Goal: Task Accomplishment & Management: Use online tool/utility

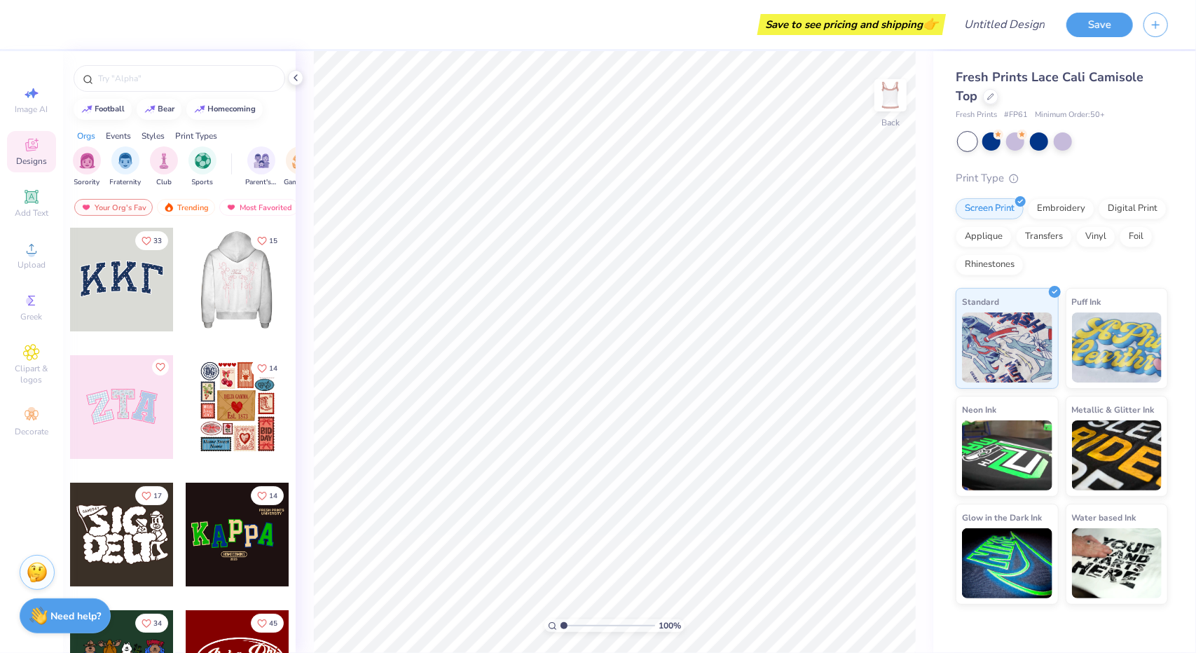
click at [225, 281] on div at bounding box center [237, 280] width 311 height 104
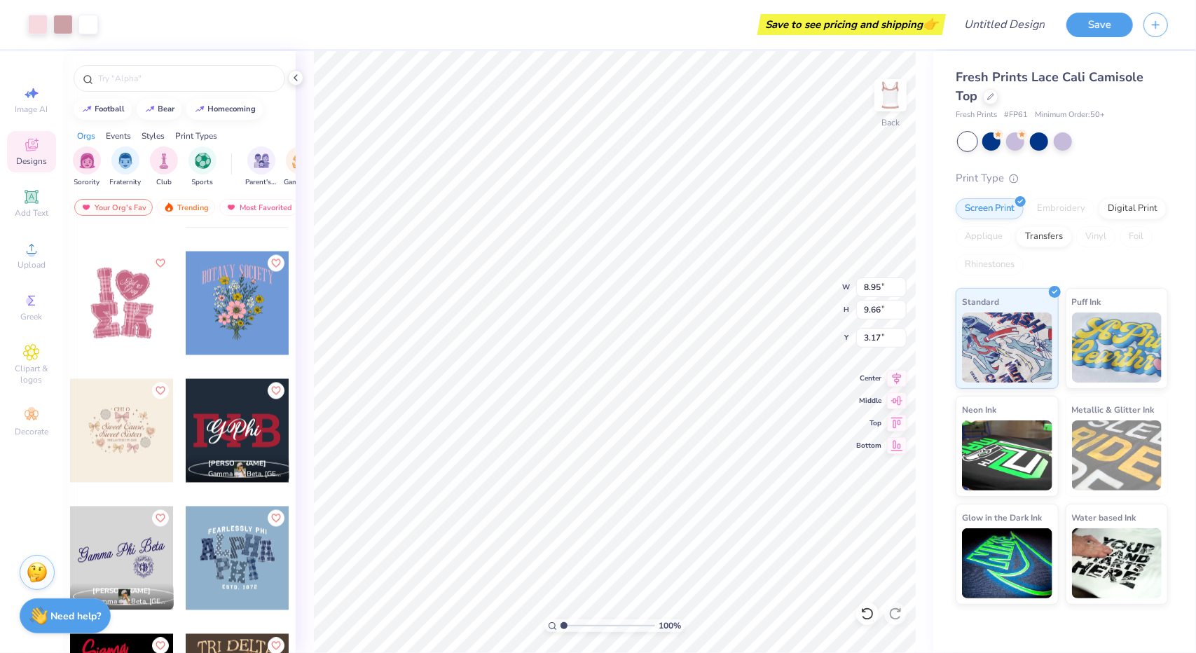
scroll to position [5331, 0]
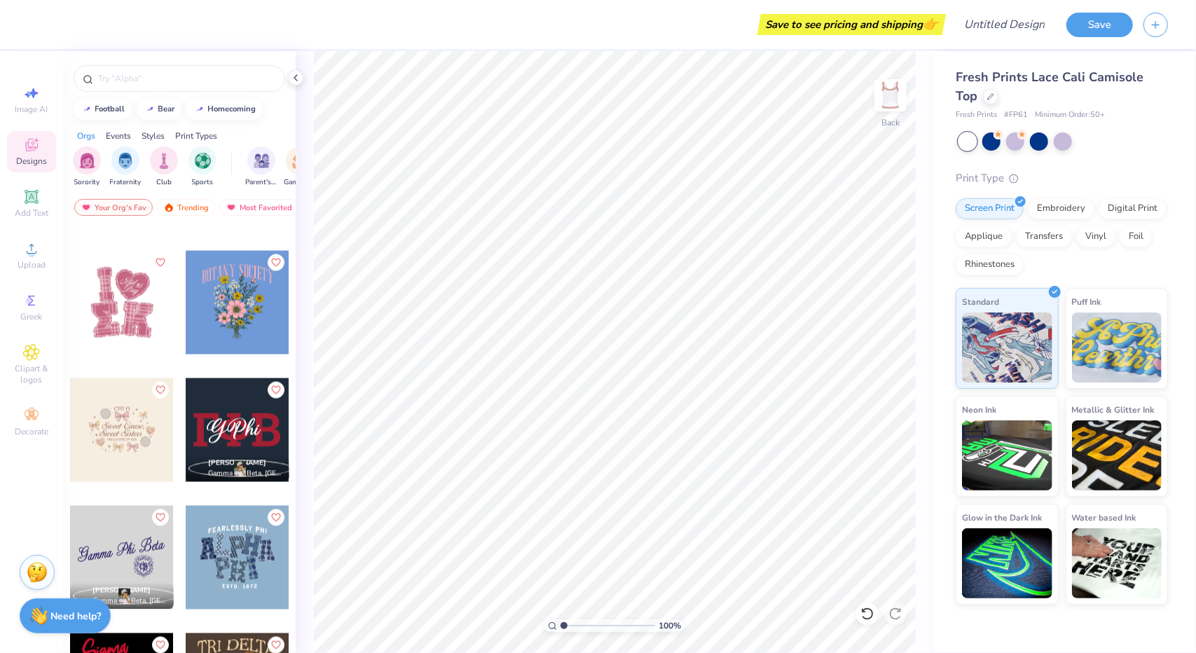
click at [115, 415] on div at bounding box center [122, 430] width 104 height 104
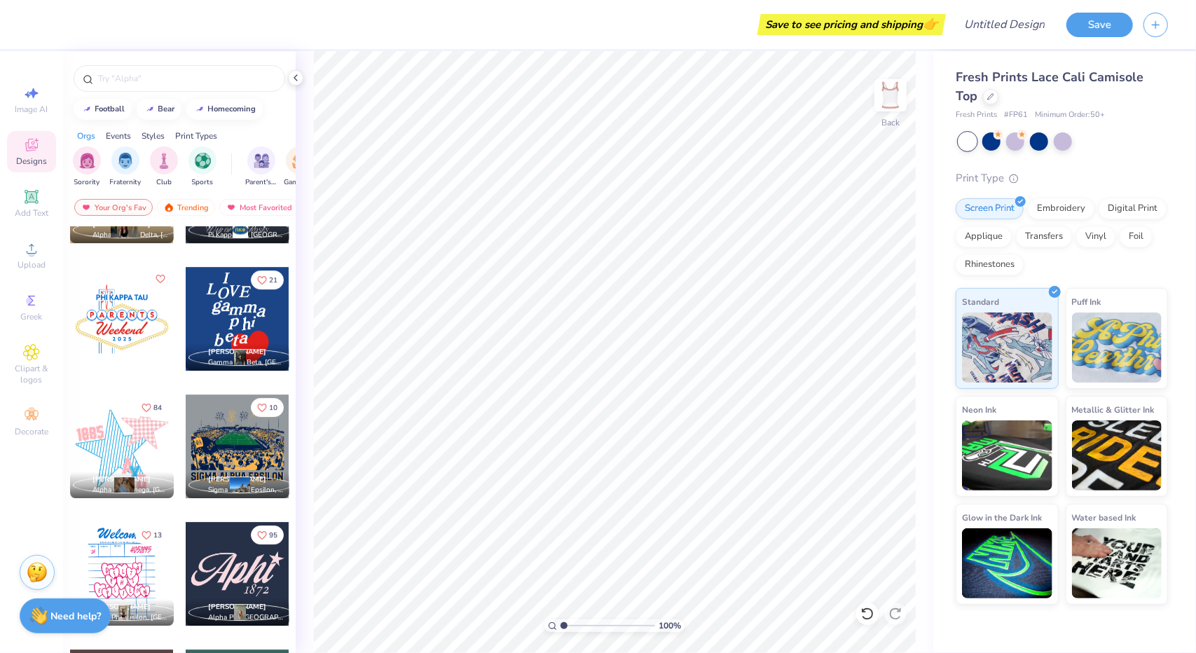
scroll to position [6463, 0]
click at [189, 80] on input "text" at bounding box center [186, 78] width 179 height 14
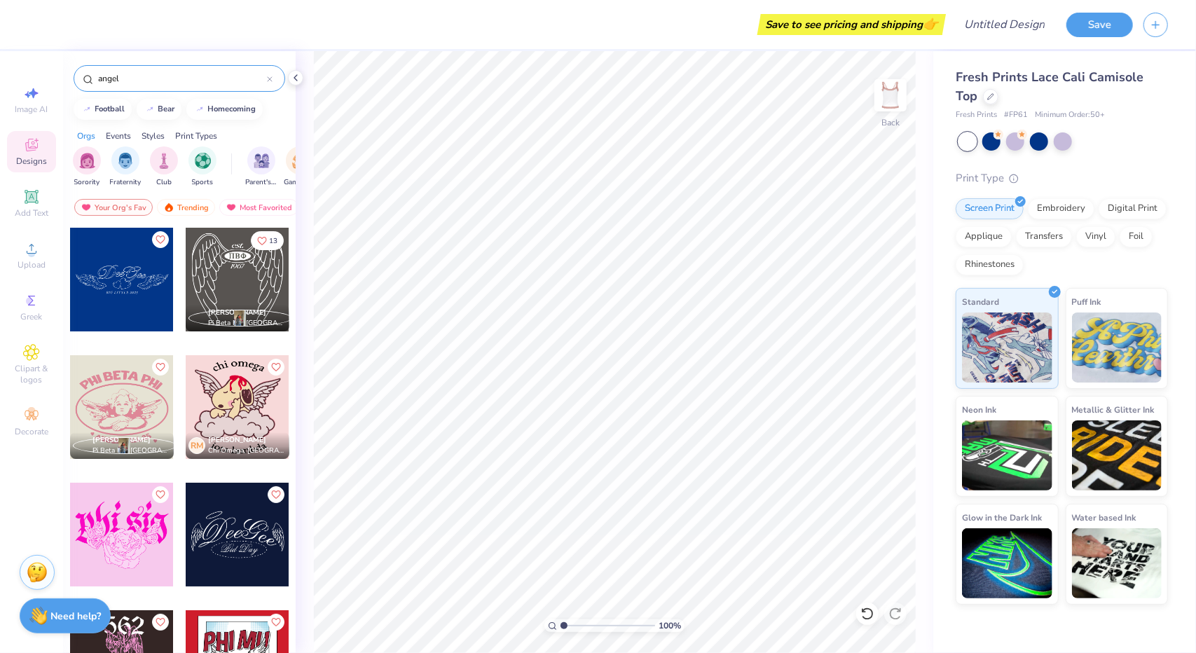
type input "angel"
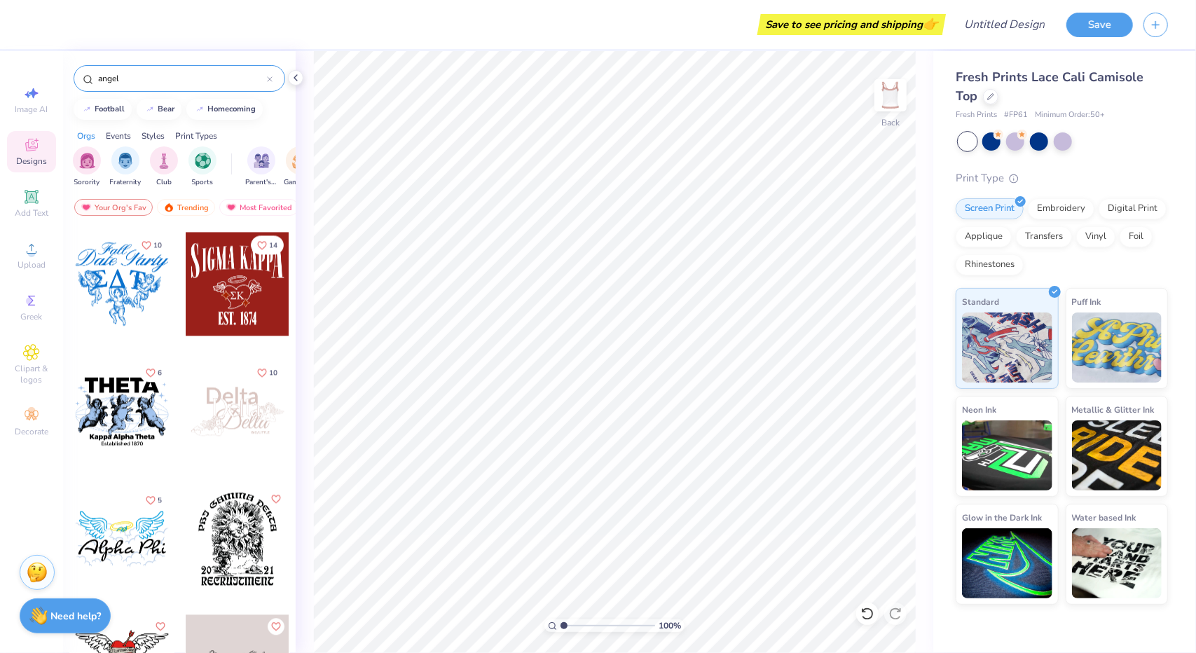
scroll to position [2166, 0]
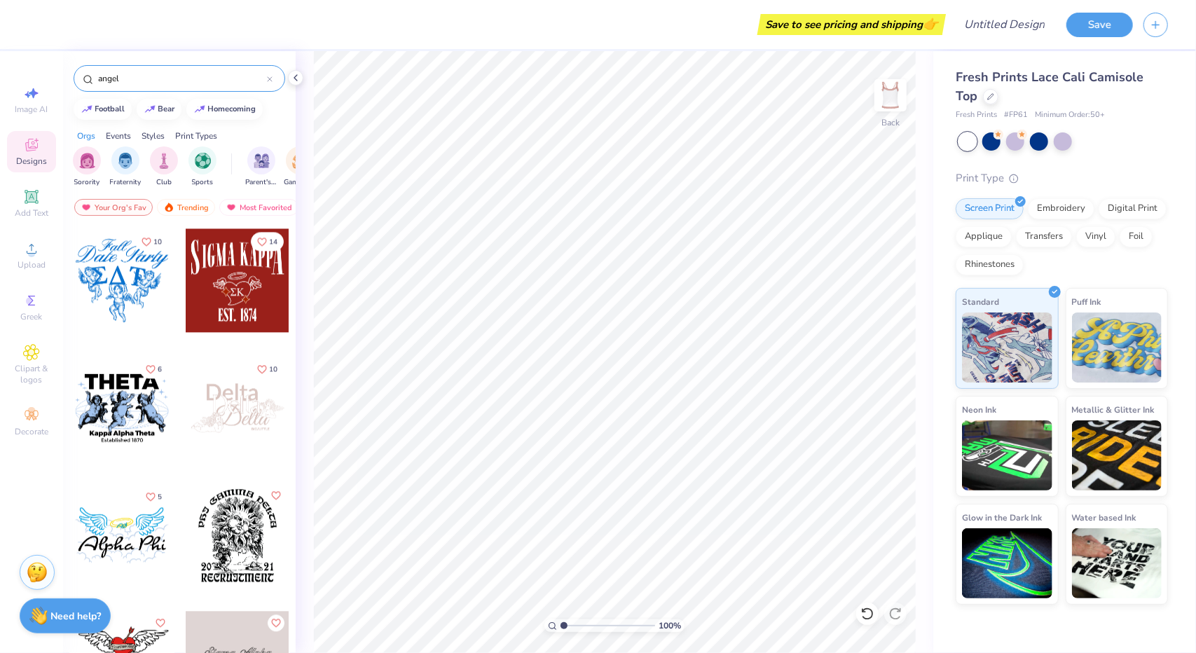
click at [245, 407] on div at bounding box center [238, 408] width 104 height 104
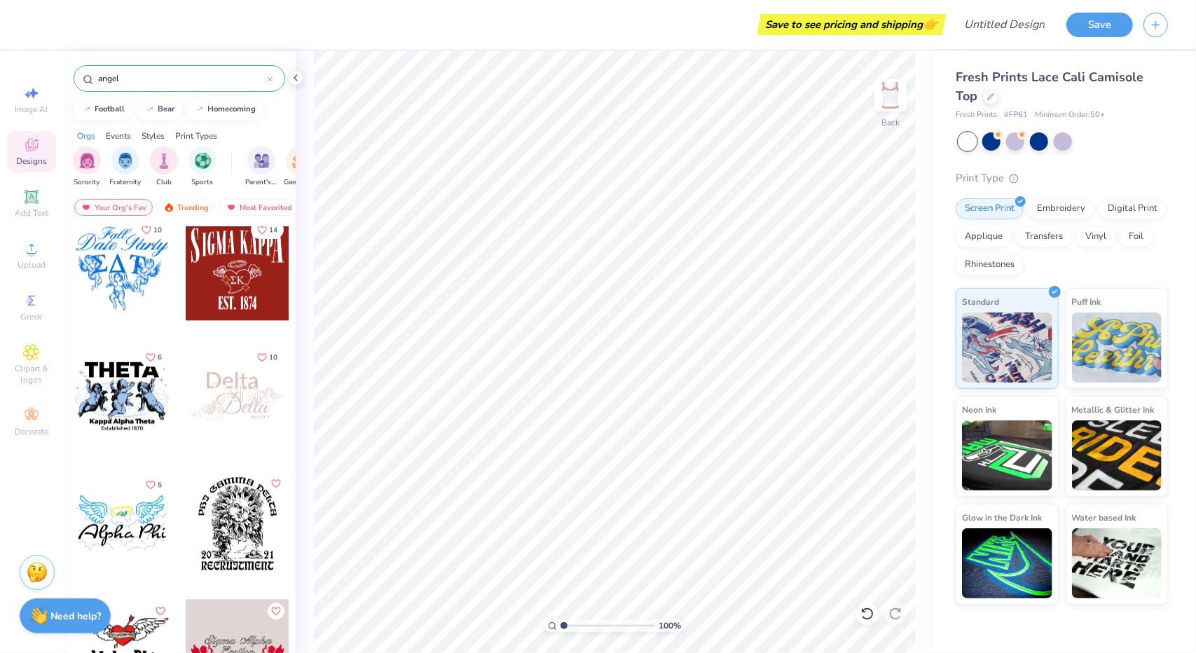
scroll to position [2366, 0]
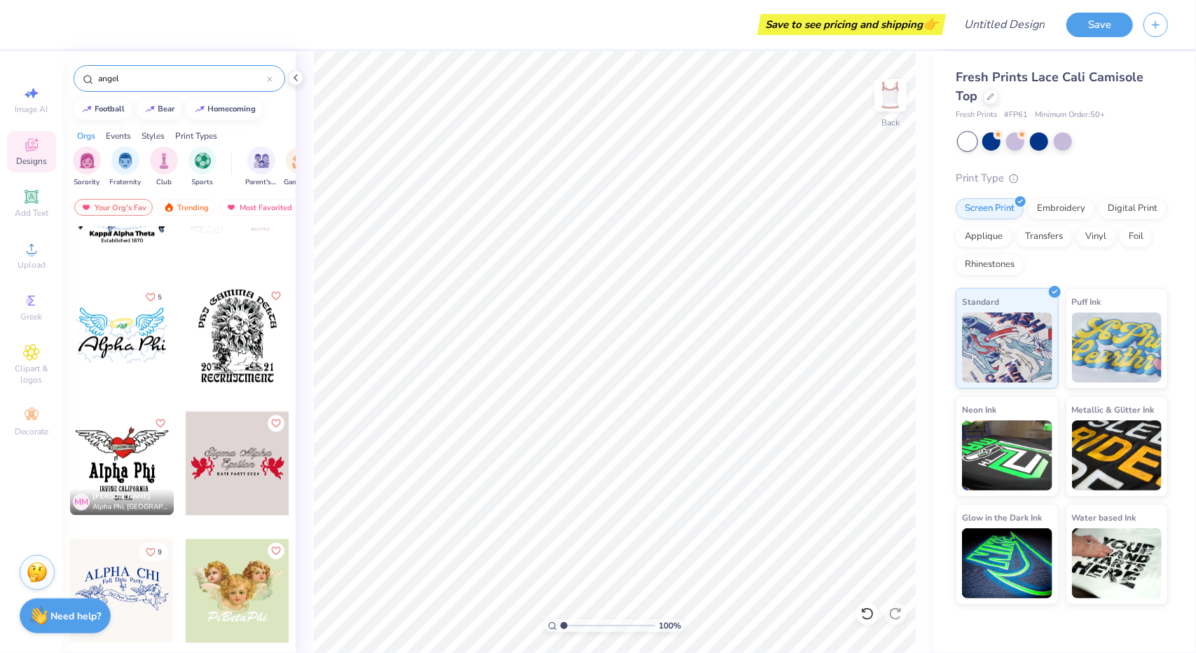
click at [140, 596] on div at bounding box center [122, 591] width 104 height 104
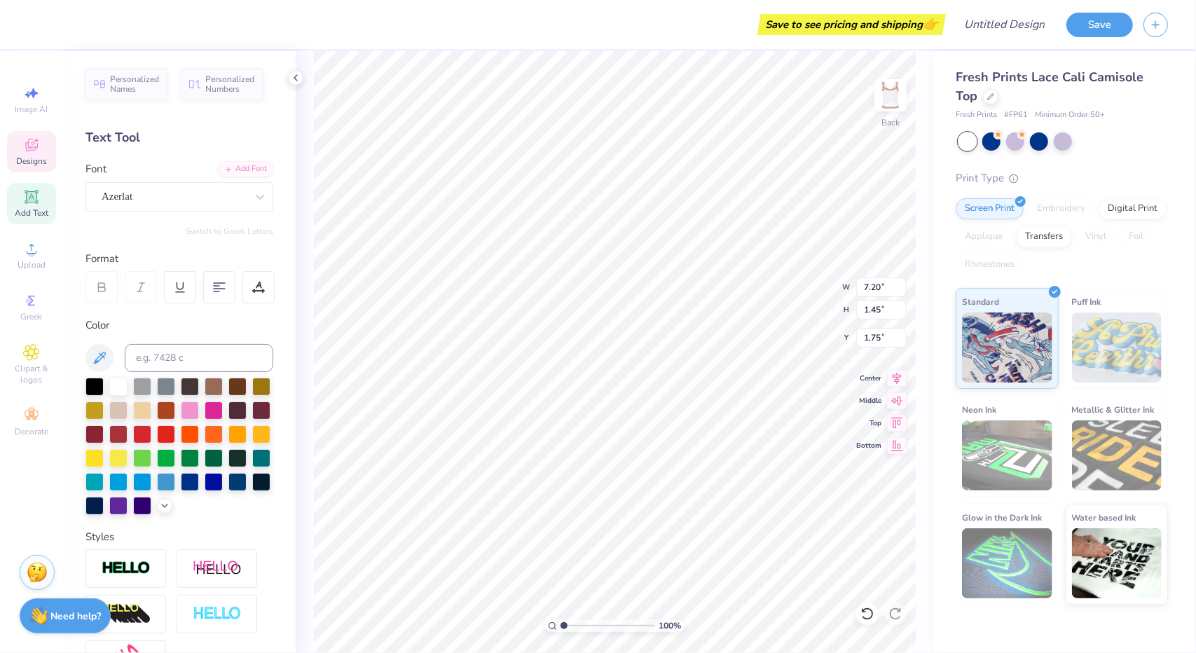
type input "1.75"
click at [805, 284] on div "100 % Back W 7.20 7.20 " H 1.45 1.45 " Y 1.75 1.75 " Center Middle Top Bottom" at bounding box center [614, 352] width 637 height 602
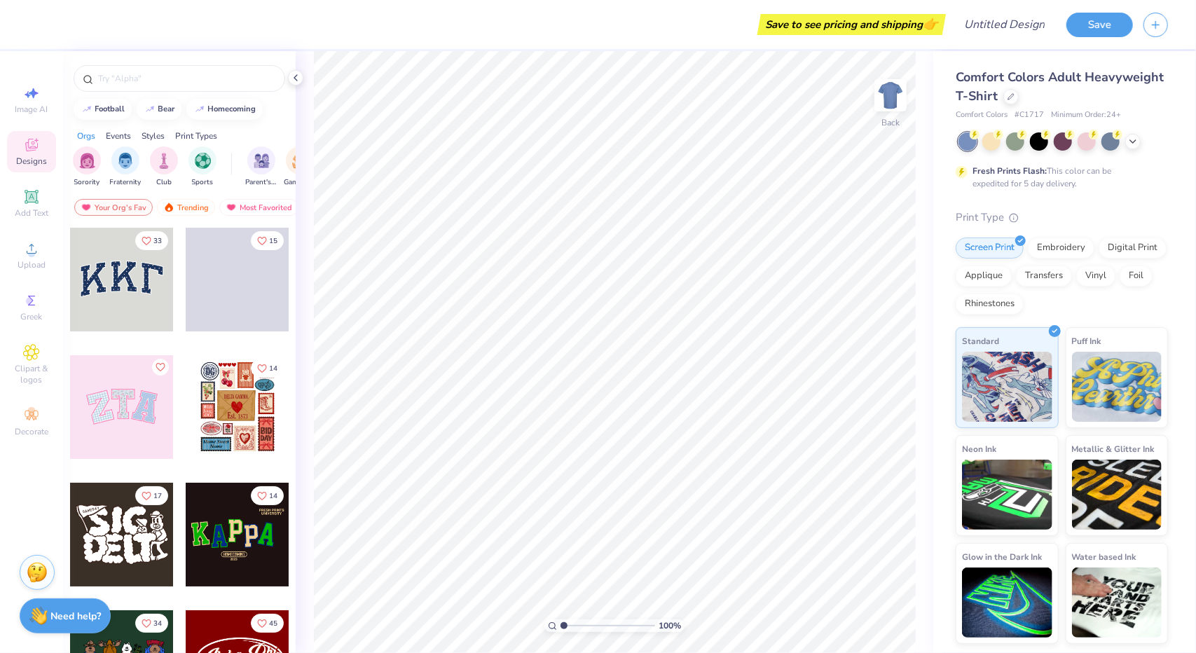
click at [188, 132] on div "Print Types" at bounding box center [196, 136] width 42 height 13
click at [1089, 144] on div at bounding box center [1086, 140] width 18 height 18
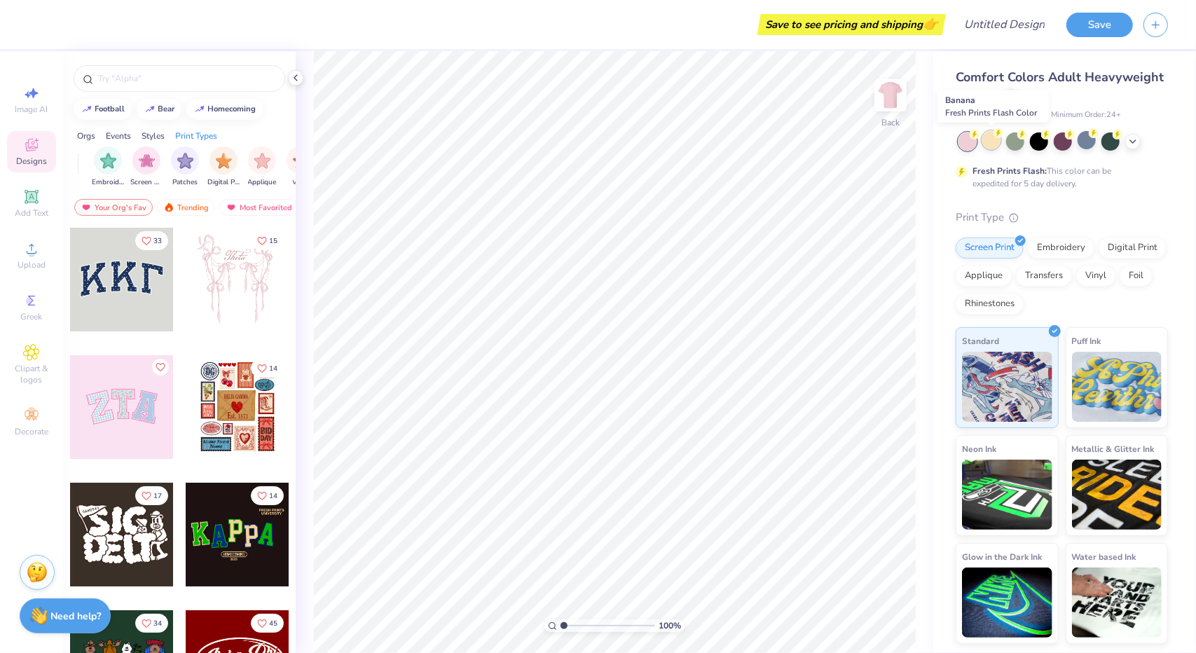
click at [995, 144] on div at bounding box center [991, 140] width 18 height 18
click at [1137, 144] on icon at bounding box center [1132, 139] width 11 height 11
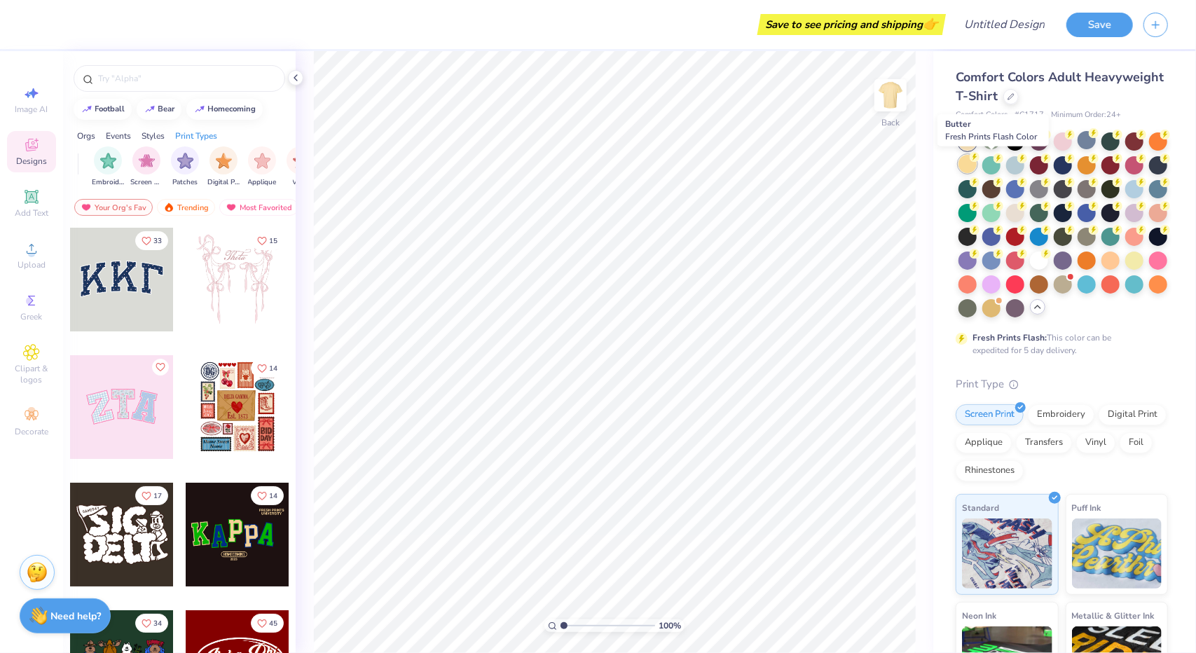
click at [979, 160] on circle at bounding box center [974, 157] width 10 height 10
click at [1085, 138] on div at bounding box center [1086, 140] width 18 height 18
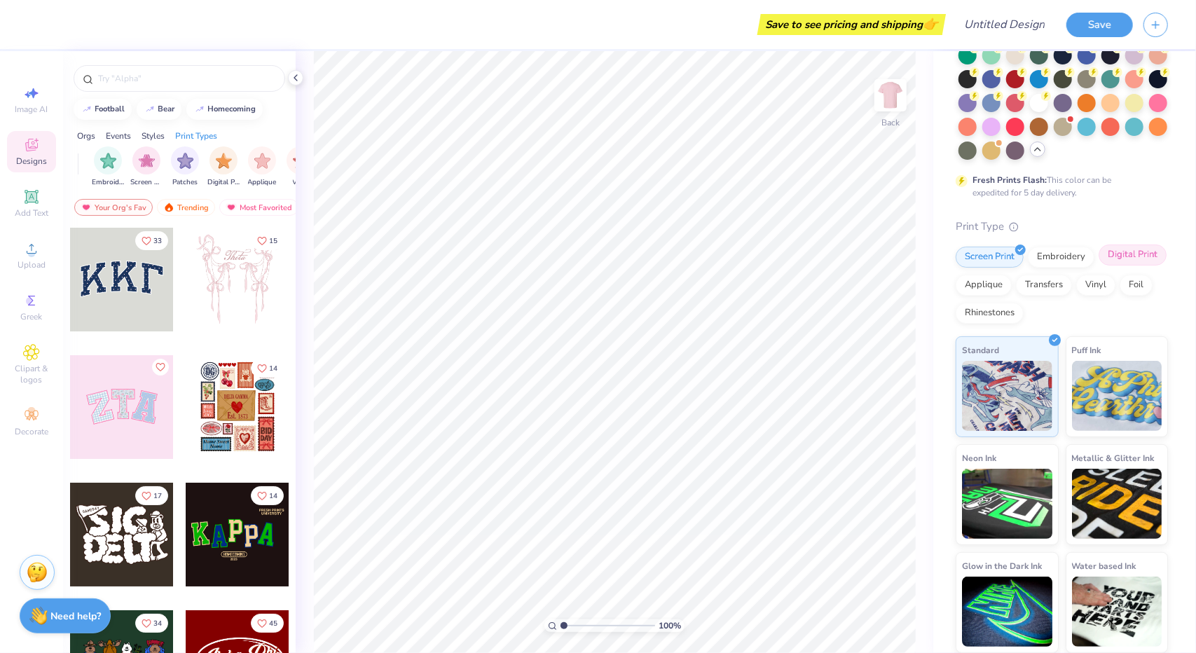
scroll to position [0, 0]
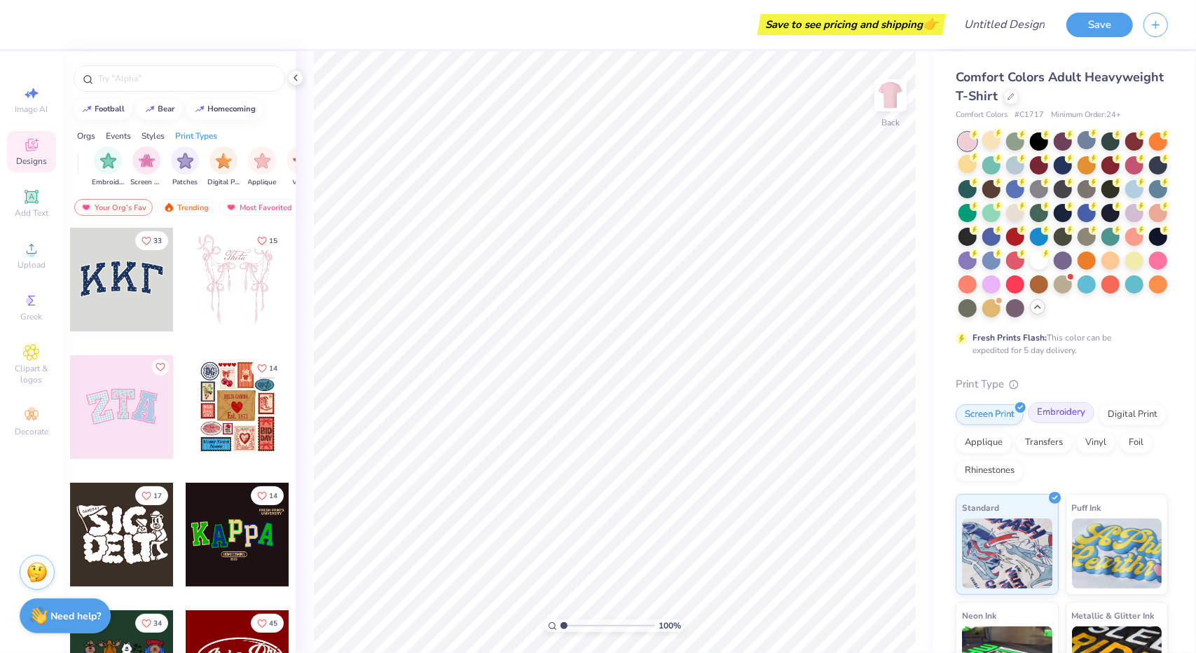
click at [1054, 423] on div "Embroidery" at bounding box center [1060, 412] width 67 height 21
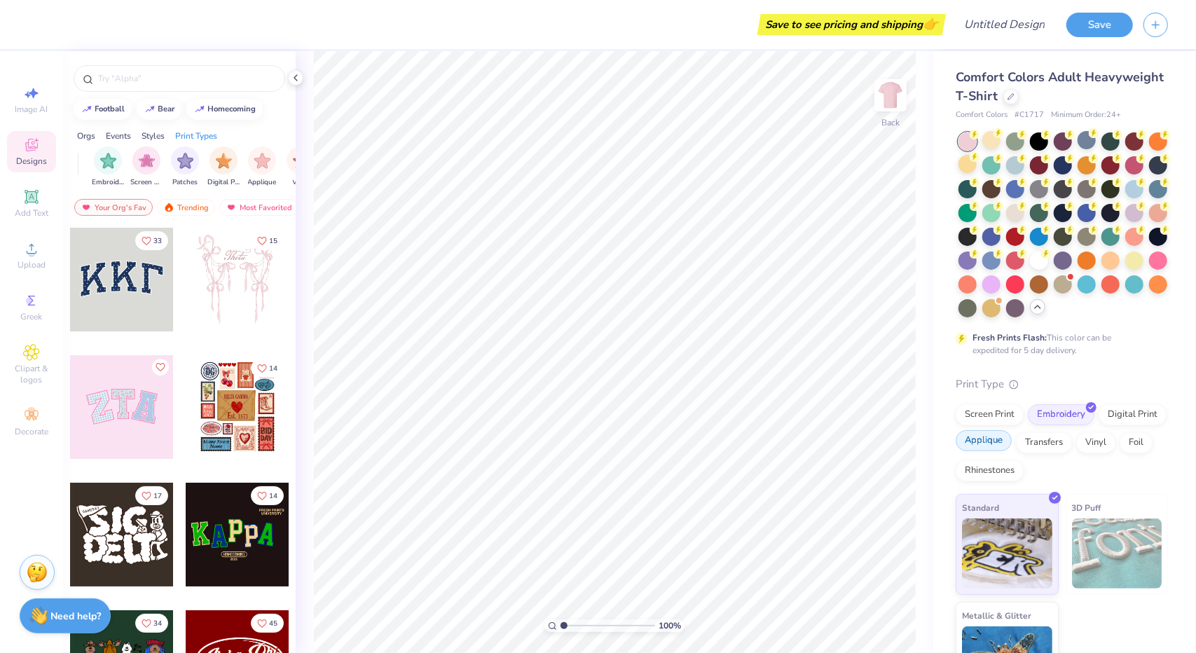
click at [1011, 451] on div "Applique" at bounding box center [983, 440] width 56 height 21
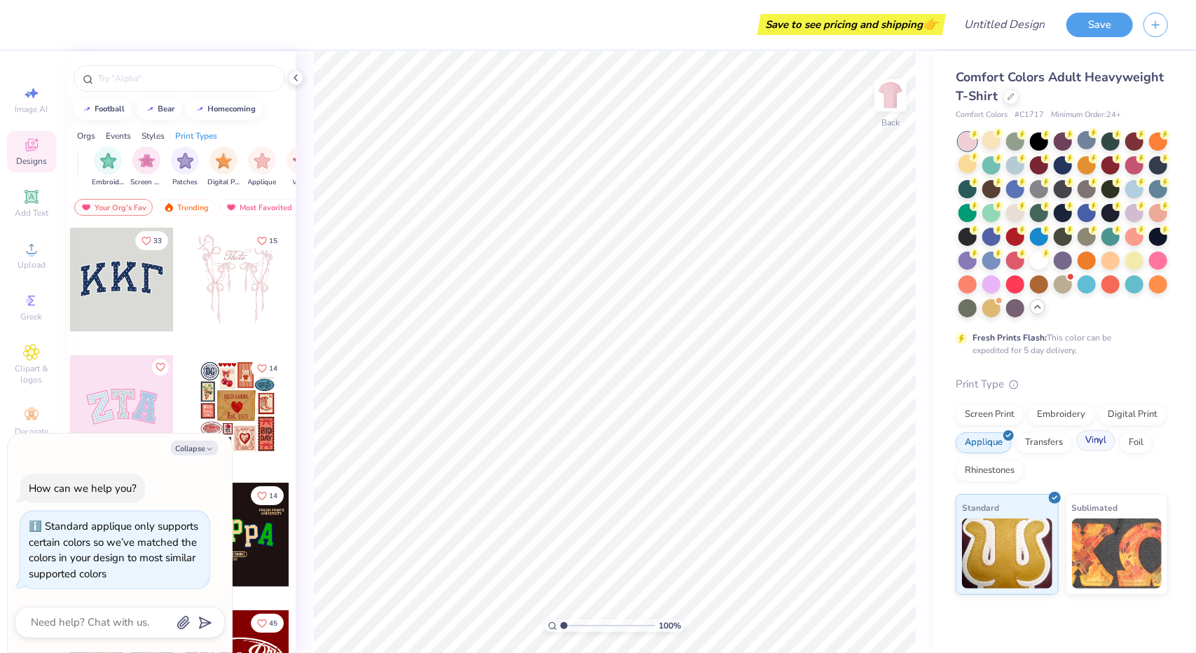
click at [1097, 443] on div "Vinyl" at bounding box center [1095, 440] width 39 height 21
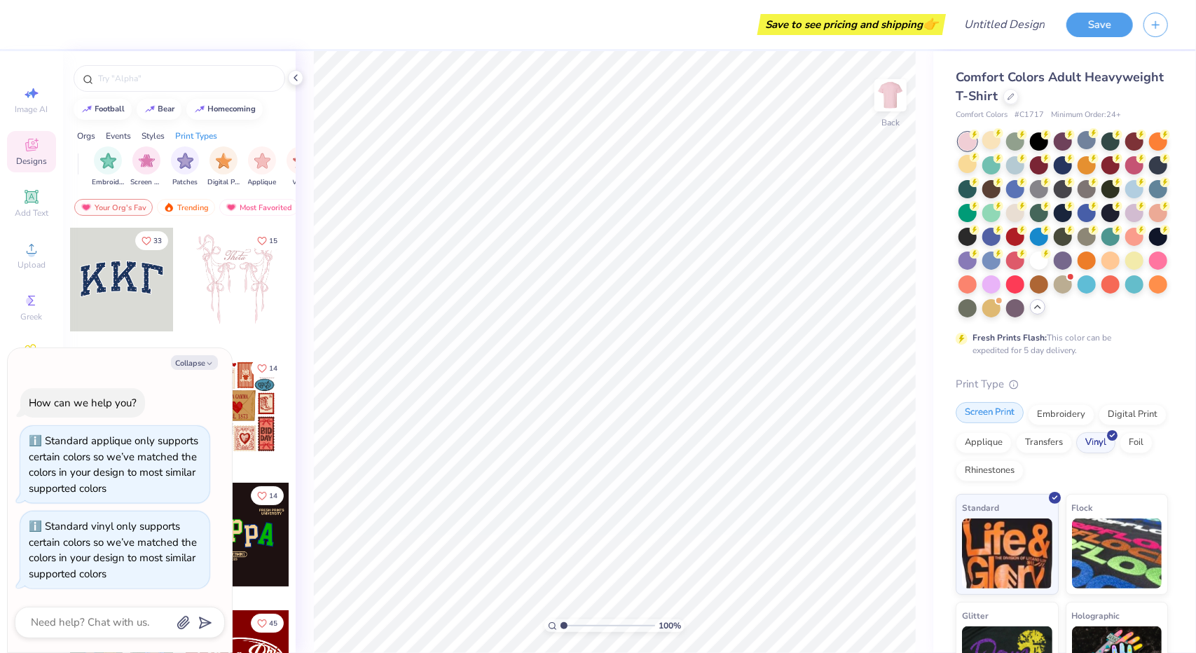
click at [985, 423] on div "Screen Print" at bounding box center [989, 412] width 68 height 21
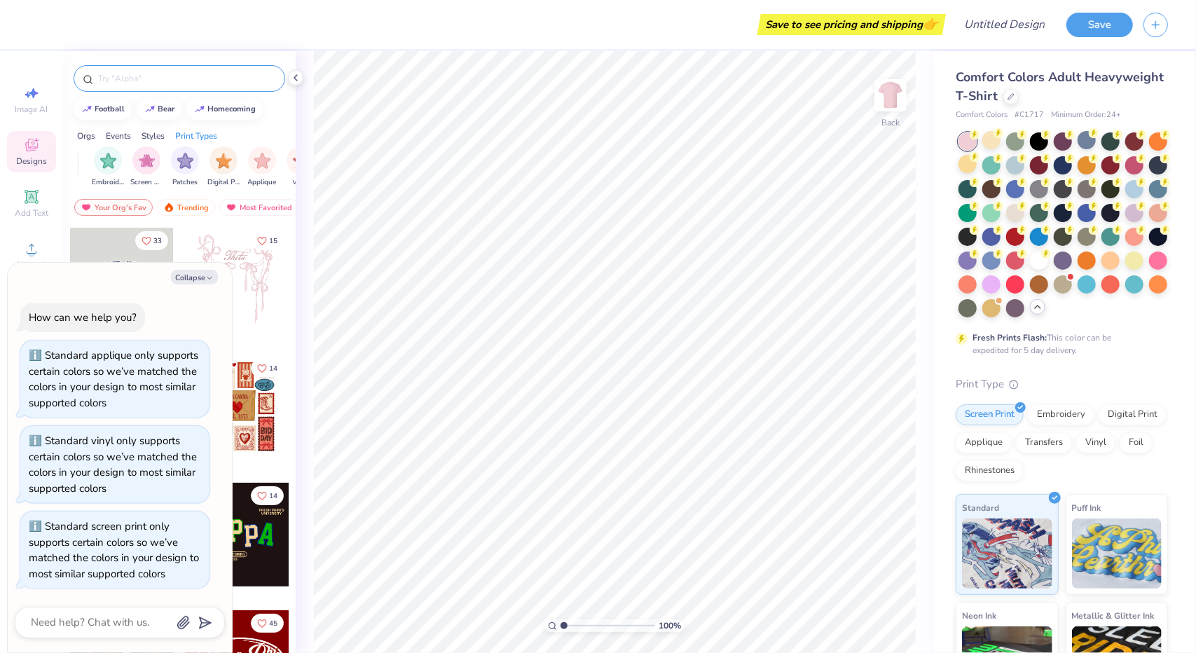
click at [206, 79] on input "text" at bounding box center [186, 78] width 179 height 14
click at [188, 277] on button "Collapse" at bounding box center [194, 277] width 47 height 15
type textarea "x"
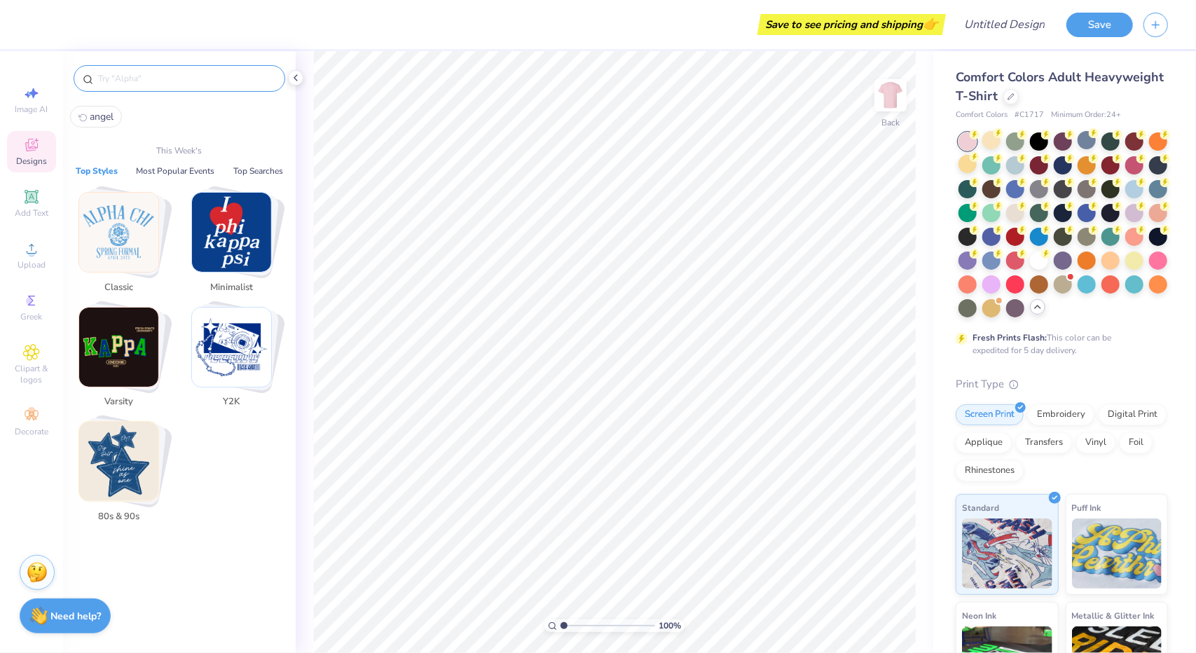
click at [146, 78] on input "text" at bounding box center [186, 78] width 179 height 14
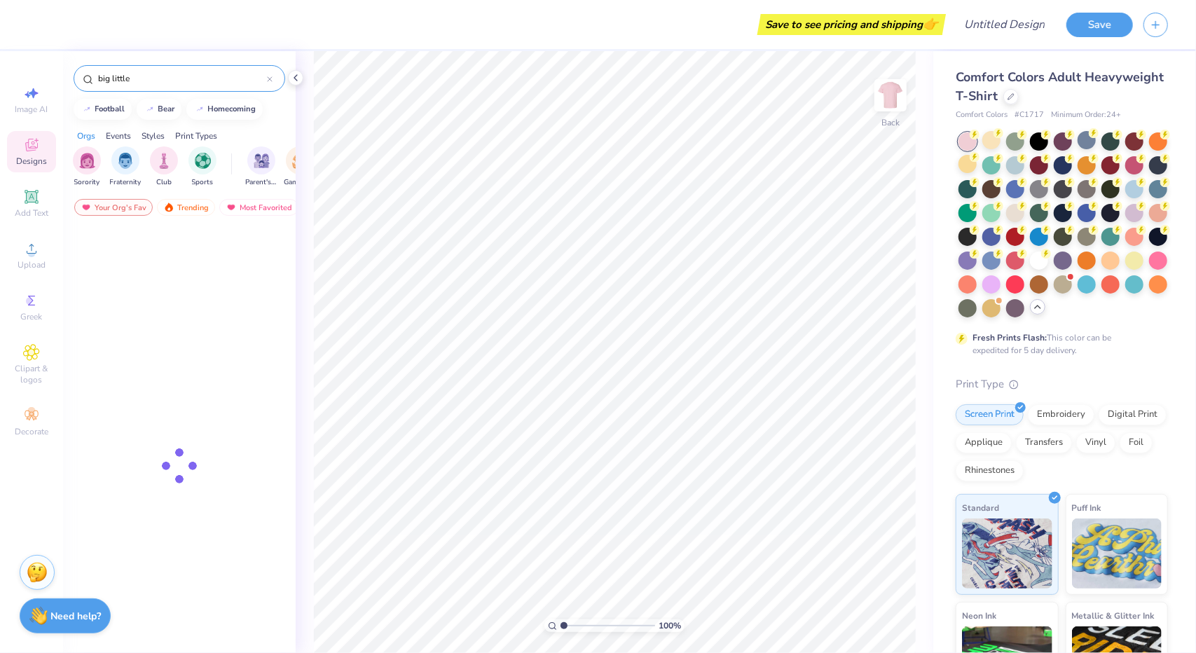
type input "big little"
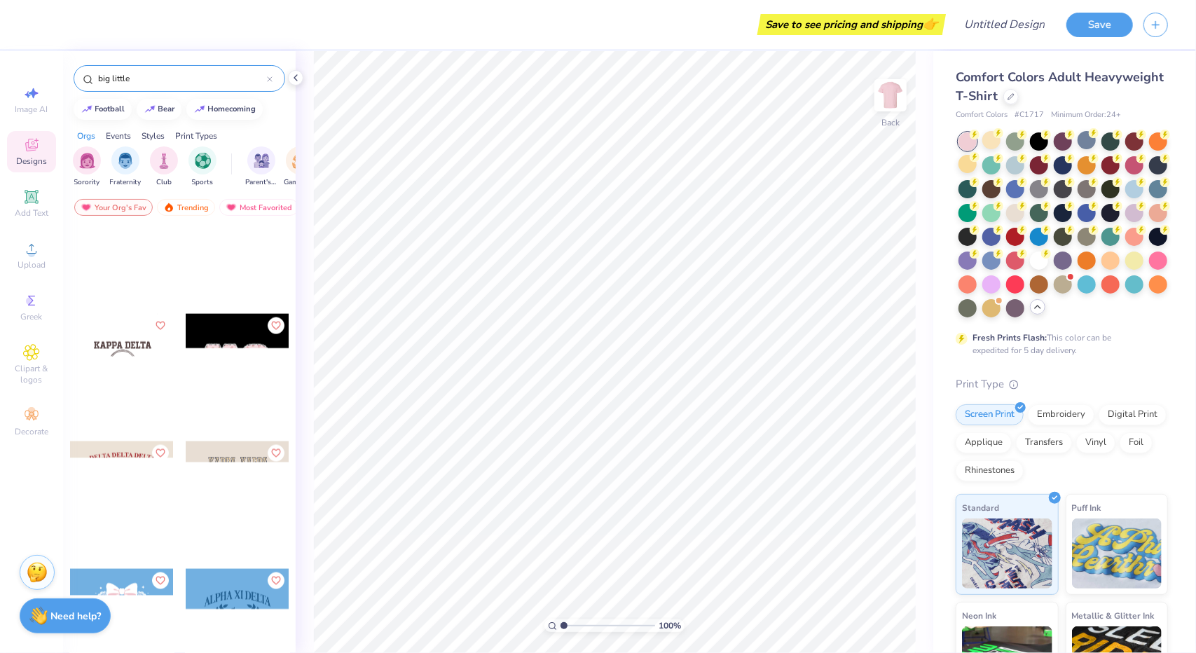
scroll to position [1443, 0]
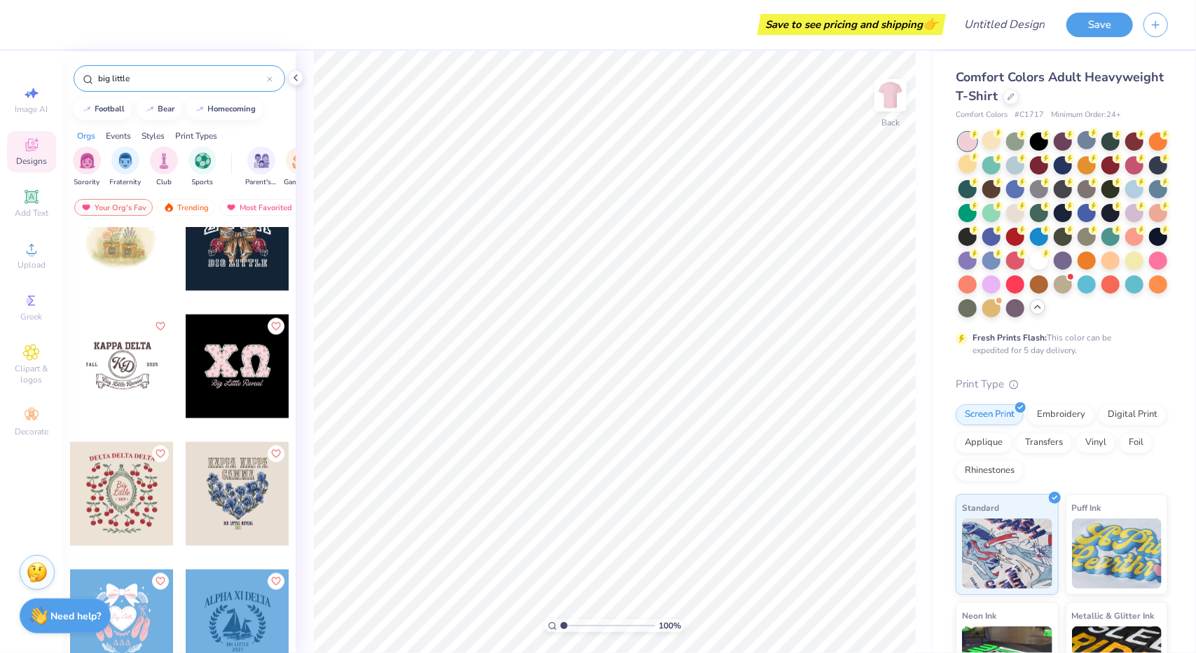
click at [110, 244] on div at bounding box center [122, 239] width 104 height 104
click at [133, 235] on div at bounding box center [122, 239] width 104 height 104
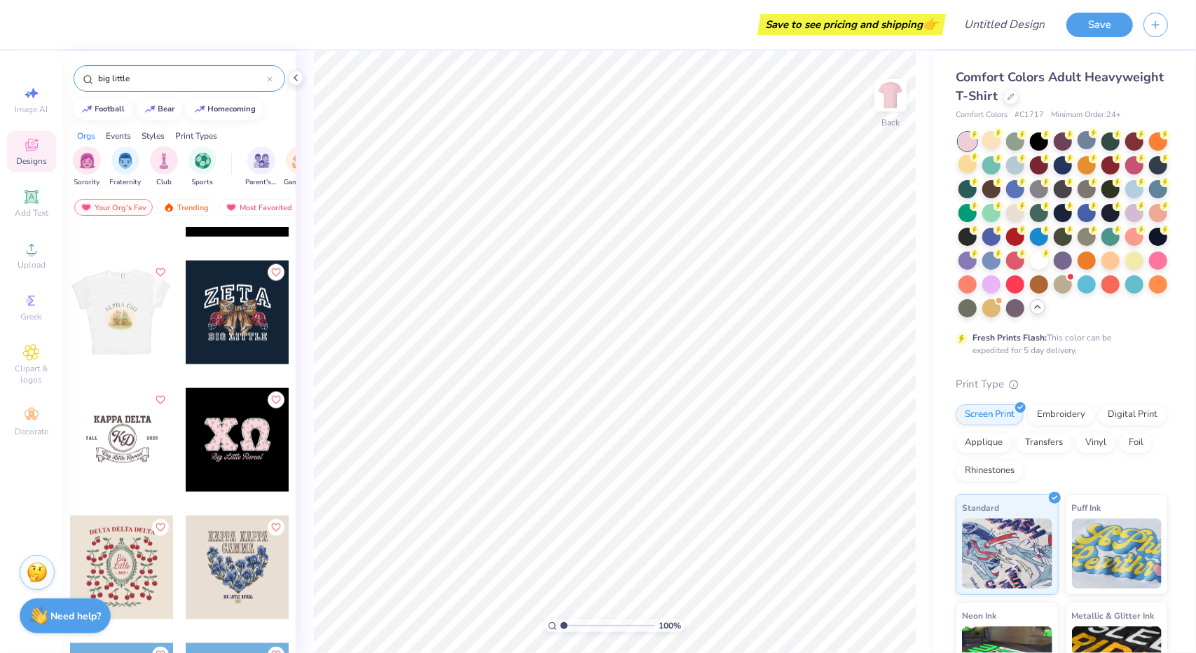
scroll to position [1355, 0]
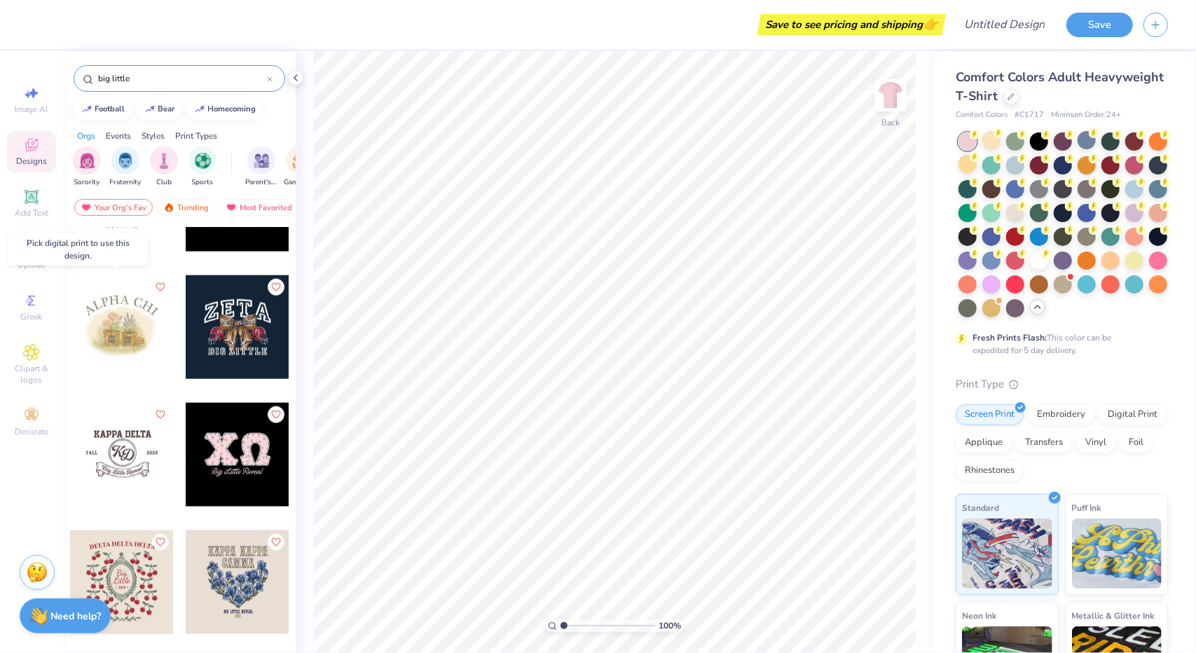
click at [109, 334] on div at bounding box center [122, 327] width 104 height 104
click at [109, 334] on div at bounding box center [17, 327] width 311 height 104
click at [1098, 423] on div "Digital Print" at bounding box center [1132, 412] width 68 height 21
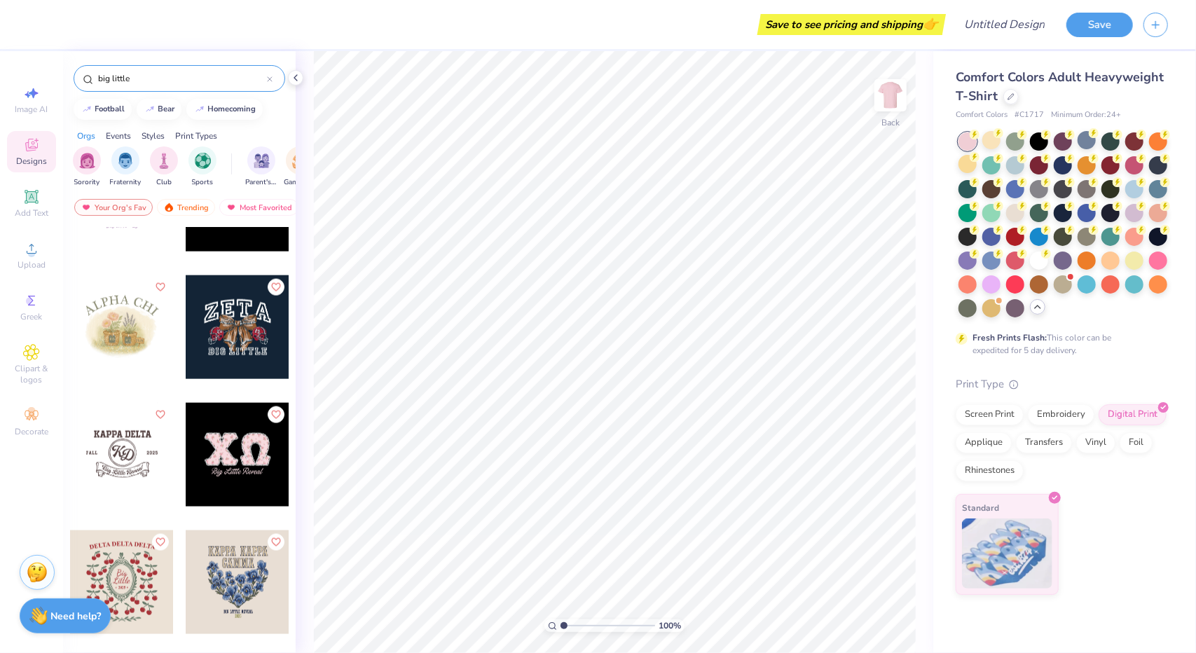
click at [79, 316] on div at bounding box center [122, 327] width 104 height 104
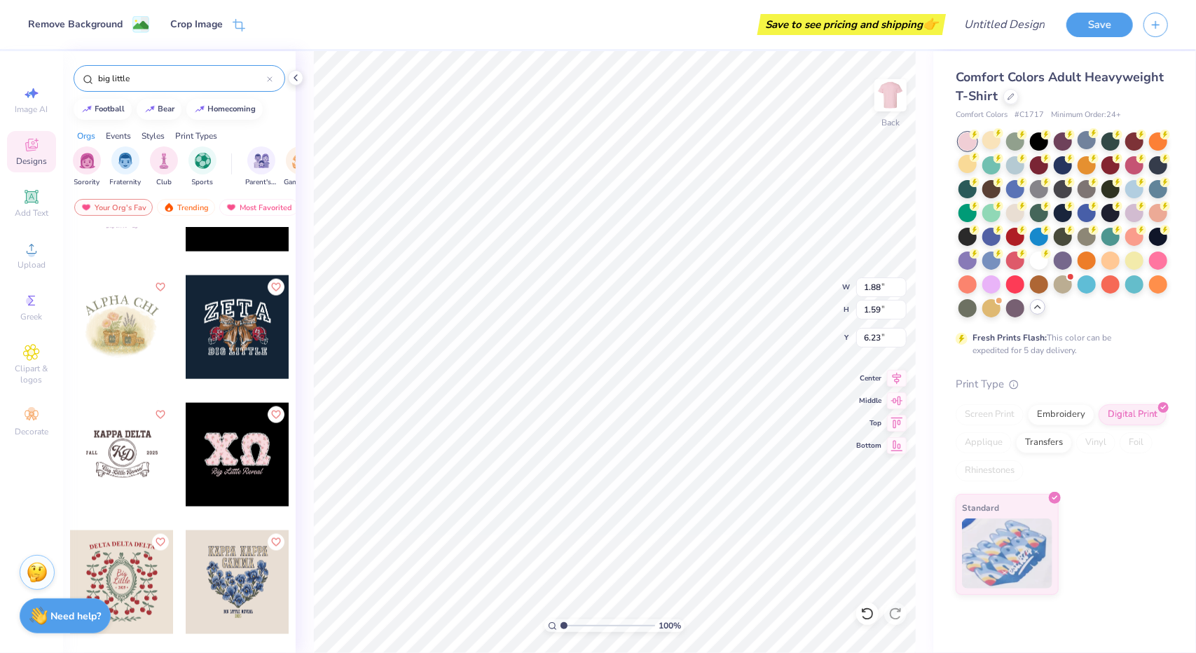
type input "6.23"
type input "6.06"
type input "5.13"
type input "2.69"
type input "10.89"
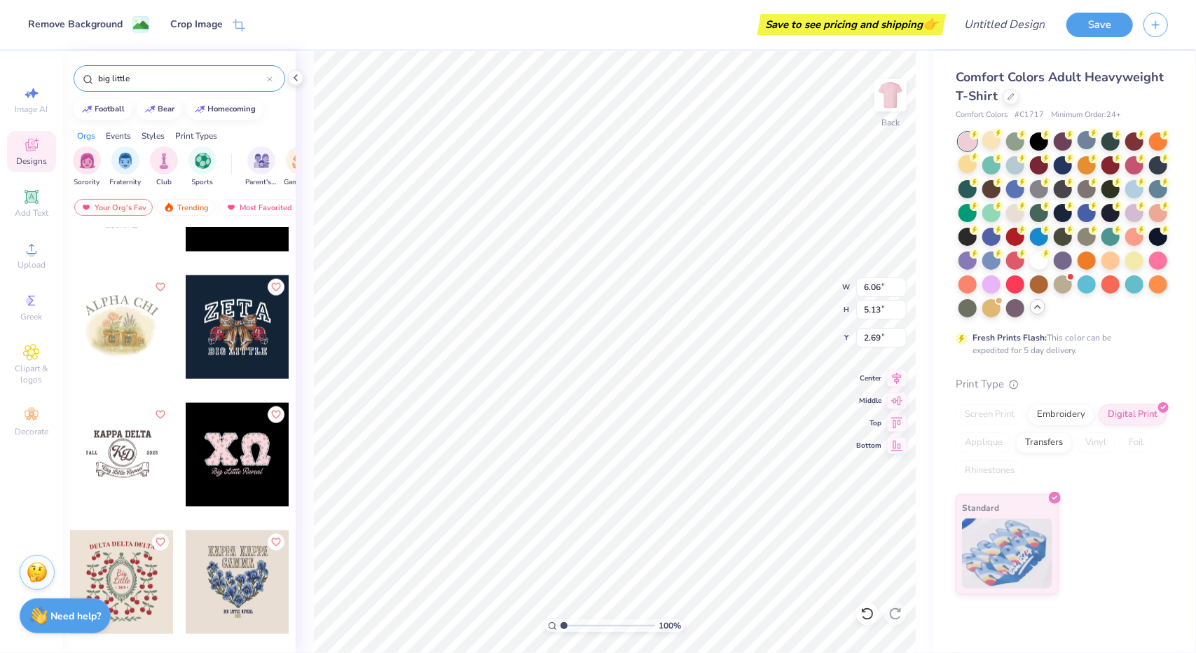
type input "9.21"
type input "3.29"
type input "12.20"
type input "10.31"
type input "2.56"
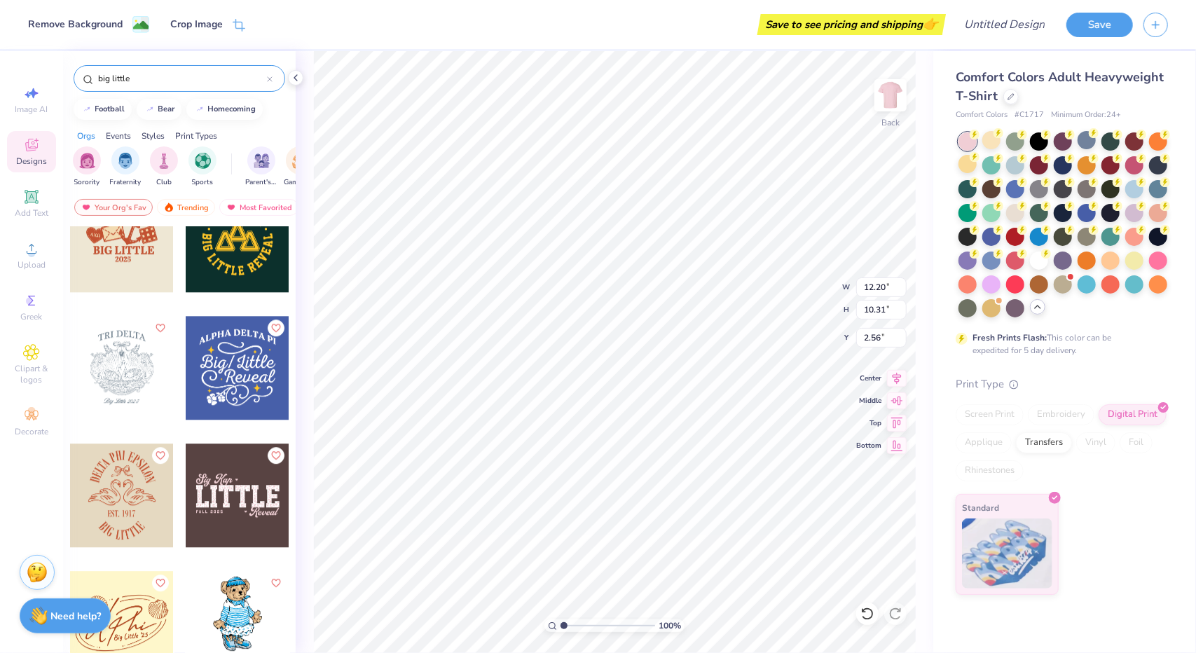
scroll to position [2591, 0]
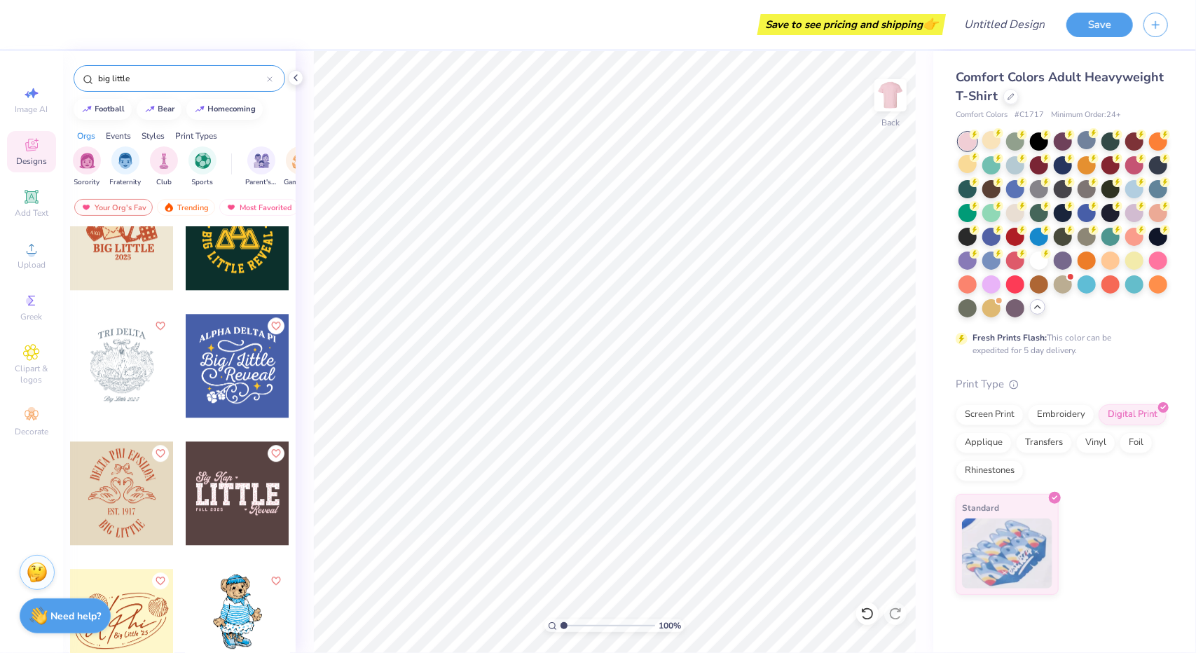
click at [100, 379] on div at bounding box center [122, 366] width 104 height 104
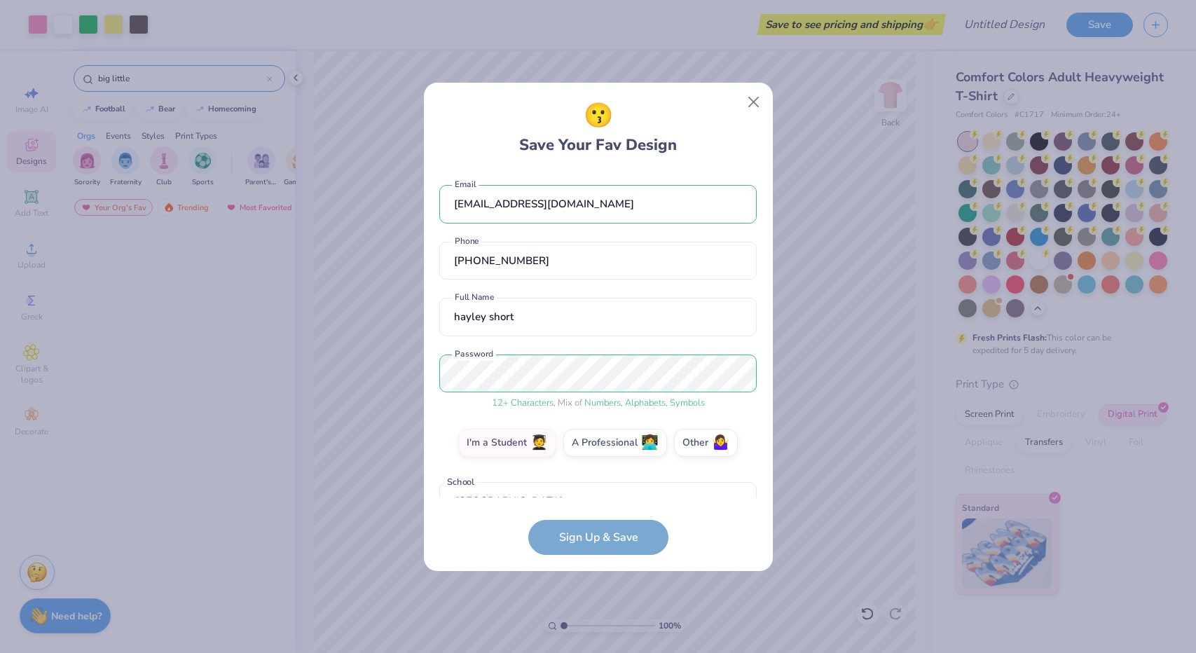
type input "e"
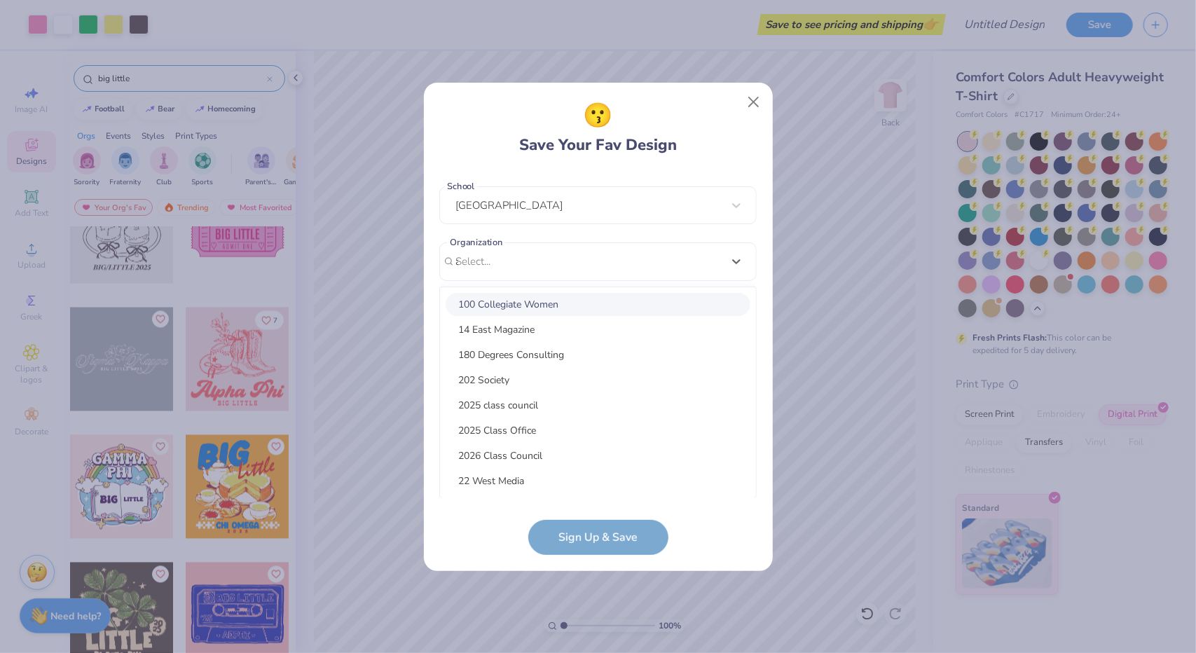
type input "al"
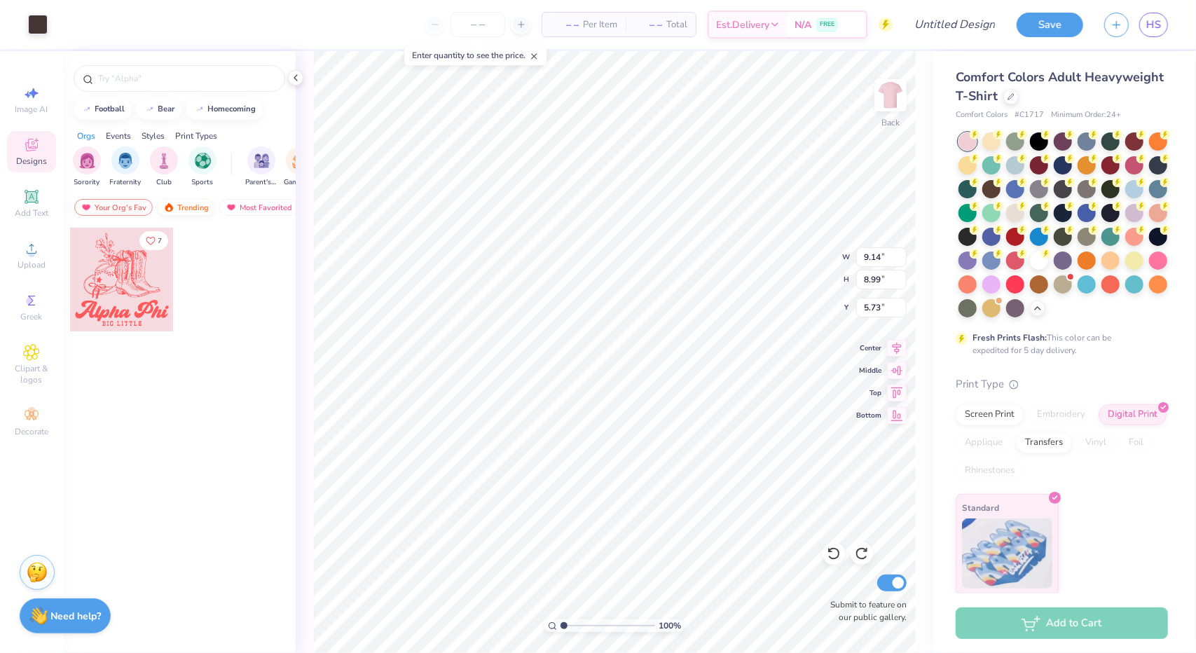
click at [188, 205] on div "Trending" at bounding box center [186, 207] width 58 height 17
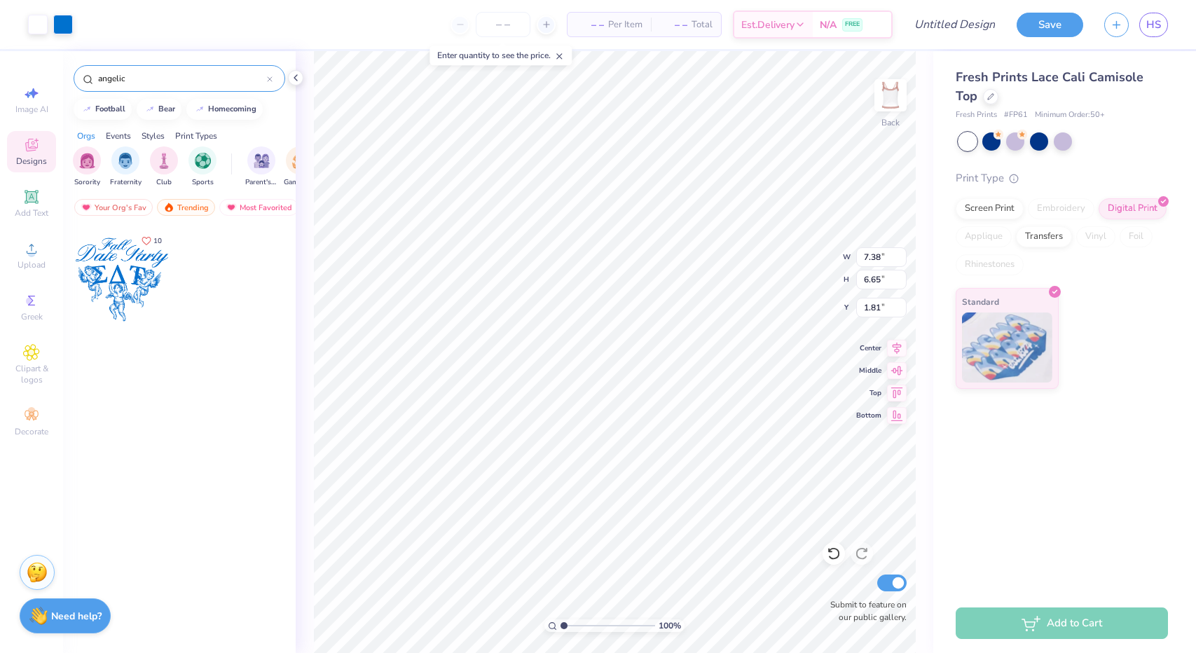
type input "1.57"
